Goal: Understand process/instructions: Learn how to perform a task or action

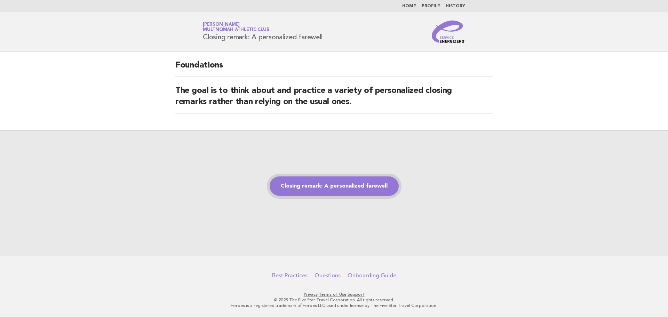
click at [337, 188] on link "Closing remark: A personalized farewell" at bounding box center [333, 185] width 129 height 19
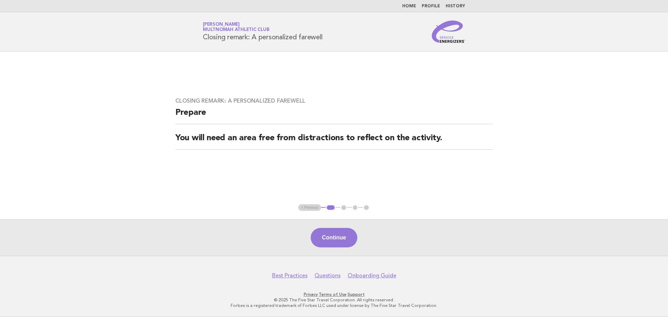
click at [330, 241] on button "Continue" at bounding box center [333, 237] width 46 height 19
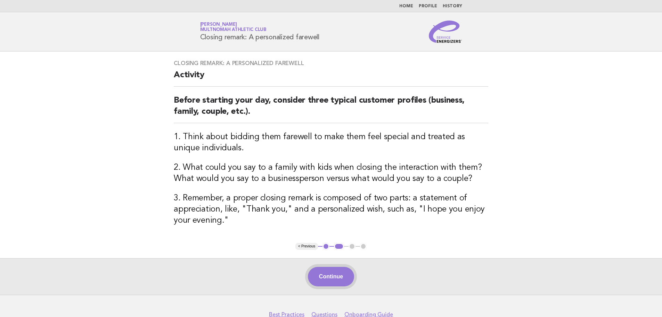
click at [338, 277] on button "Continue" at bounding box center [331, 276] width 46 height 19
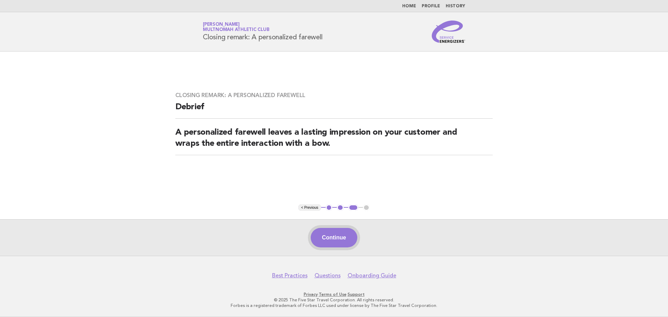
click at [340, 241] on button "Continue" at bounding box center [333, 237] width 46 height 19
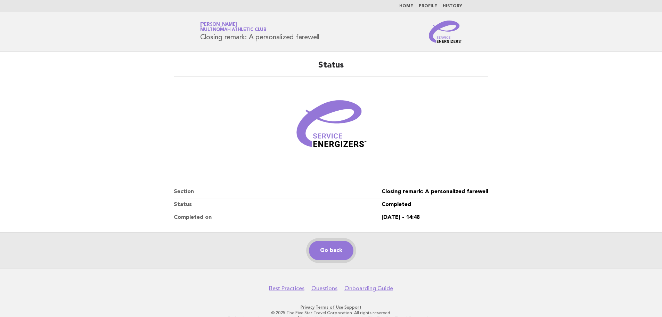
click at [330, 254] on link "Go back" at bounding box center [331, 250] width 45 height 19
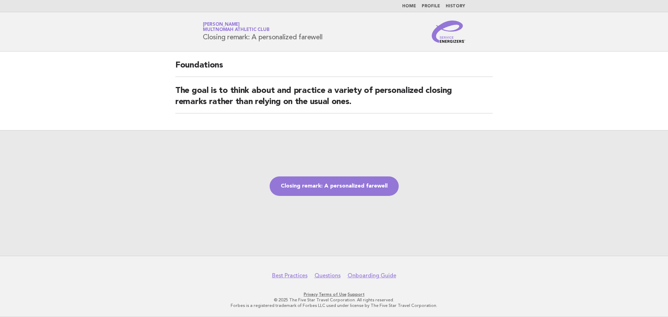
drag, startPoint x: 343, startPoint y: 189, endPoint x: 388, endPoint y: 175, distance: 47.1
click at [343, 189] on link "Closing remark: A personalized farewell" at bounding box center [333, 185] width 129 height 19
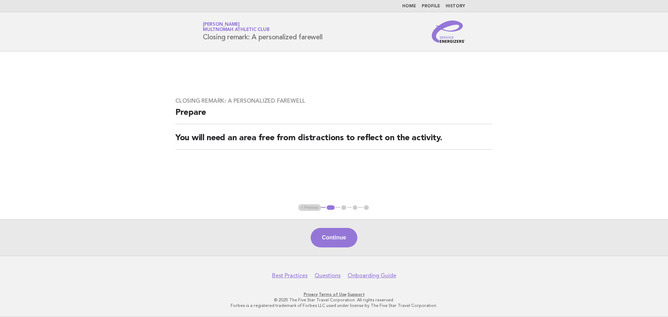
drag, startPoint x: 342, startPoint y: 246, endPoint x: 332, endPoint y: 236, distance: 14.5
click at [341, 241] on button "Continue" at bounding box center [333, 237] width 46 height 19
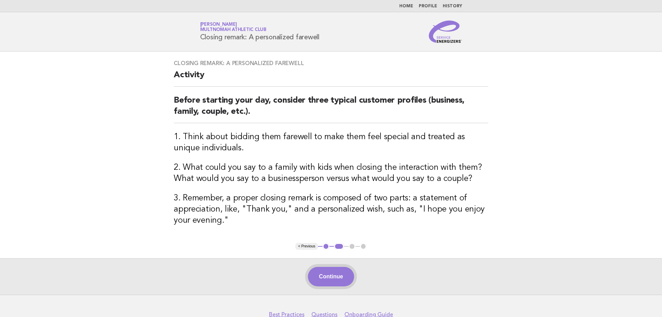
click at [337, 276] on button "Continue" at bounding box center [331, 276] width 46 height 19
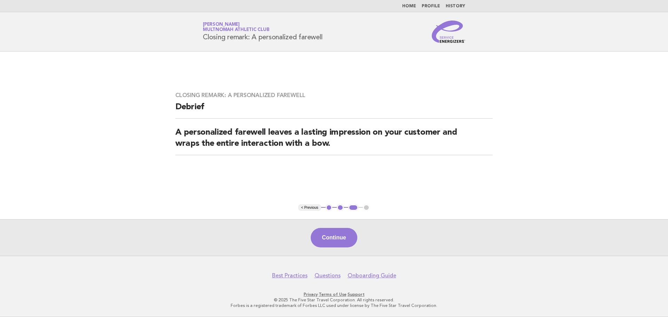
drag, startPoint x: 338, startPoint y: 237, endPoint x: 324, endPoint y: 234, distance: 14.3
click at [338, 237] on button "Continue" at bounding box center [333, 237] width 46 height 19
